Goal: Find specific page/section: Find specific page/section

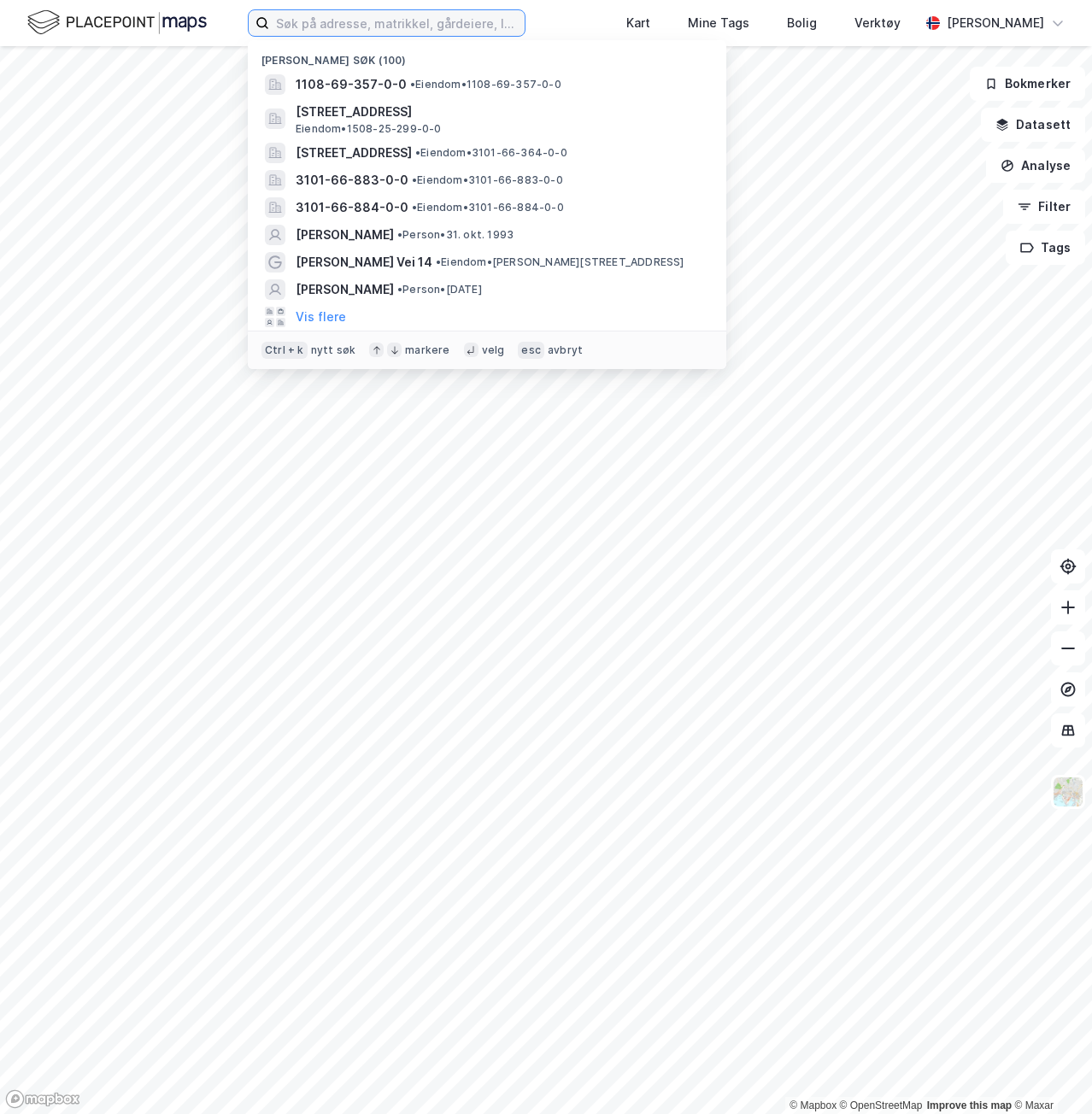
click at [286, 26] on input at bounding box center [397, 22] width 256 height 25
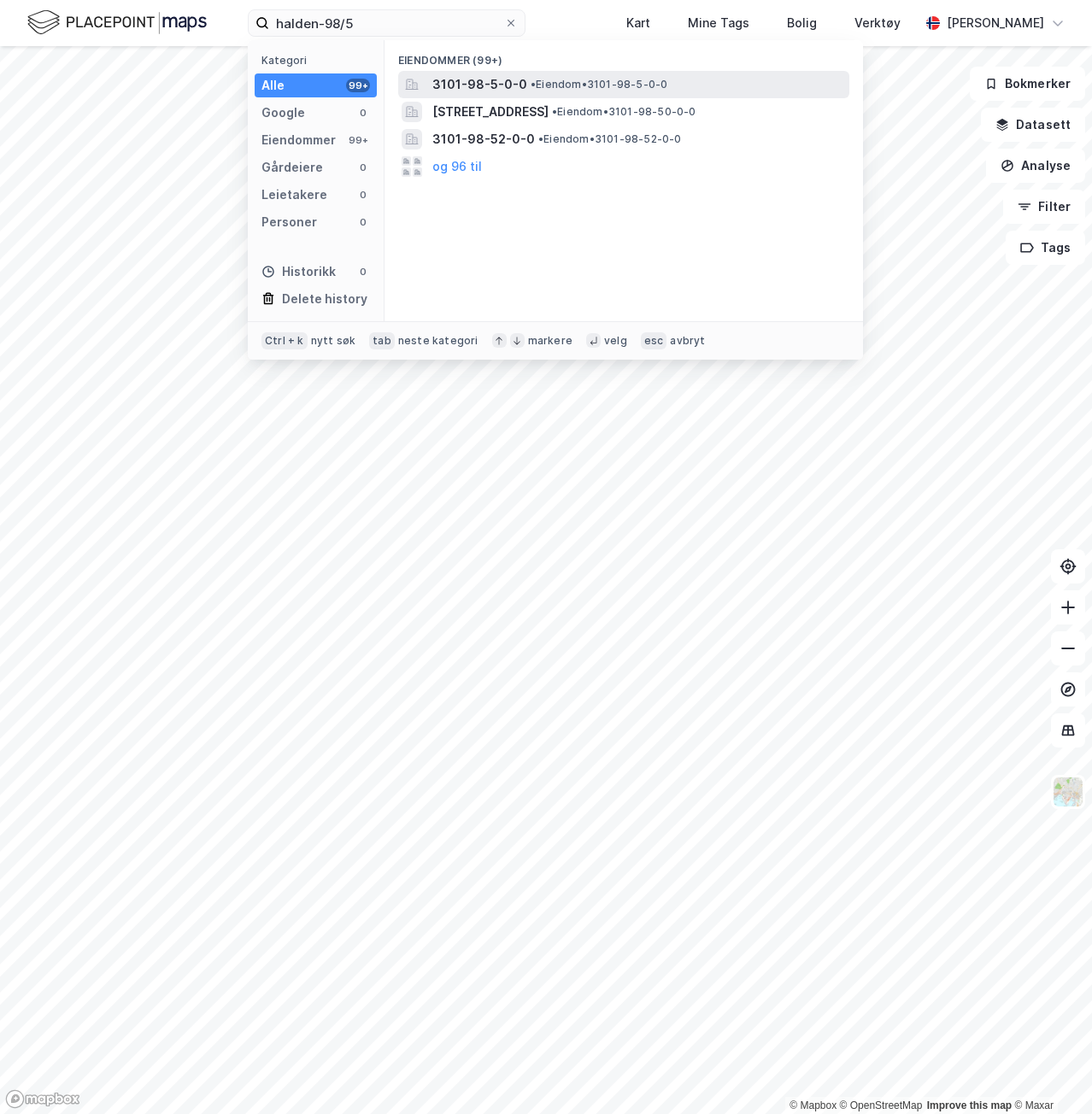
click at [512, 78] on span "3101-98-5-0-0" at bounding box center [480, 85] width 95 height 21
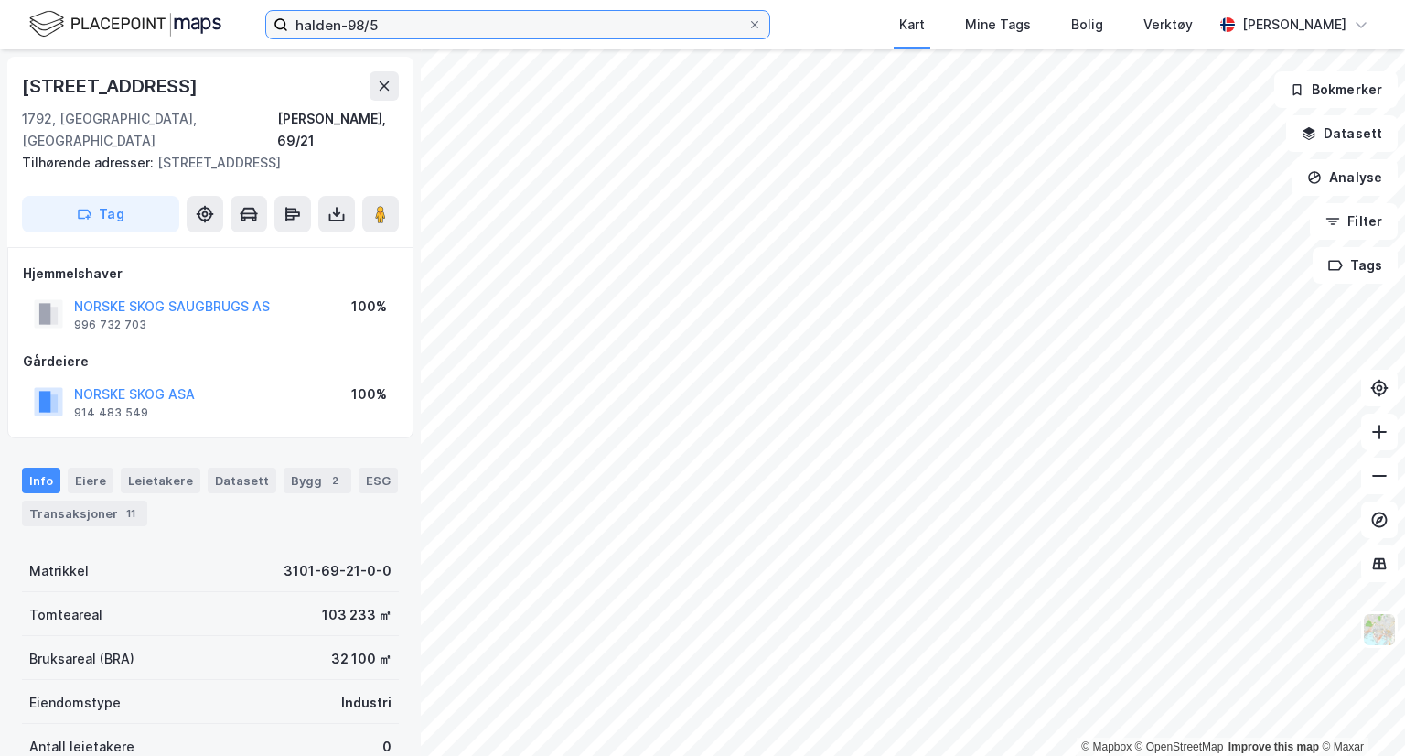
click at [389, 19] on input "halden-98/5" at bounding box center [517, 24] width 459 height 27
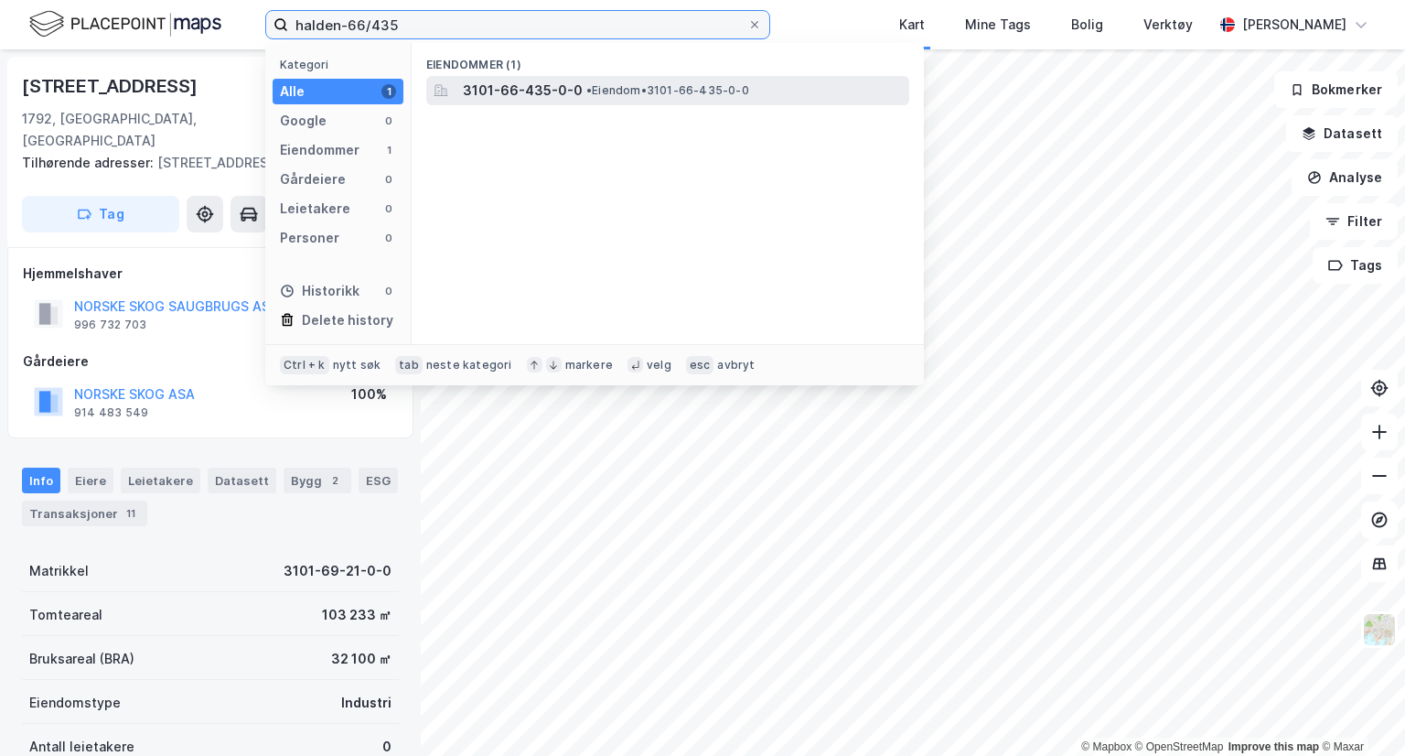
type input "halden-66/435"
click at [543, 96] on span "3101-66-435-0-0" at bounding box center [523, 91] width 120 height 22
